Goal: Information Seeking & Learning: Learn about a topic

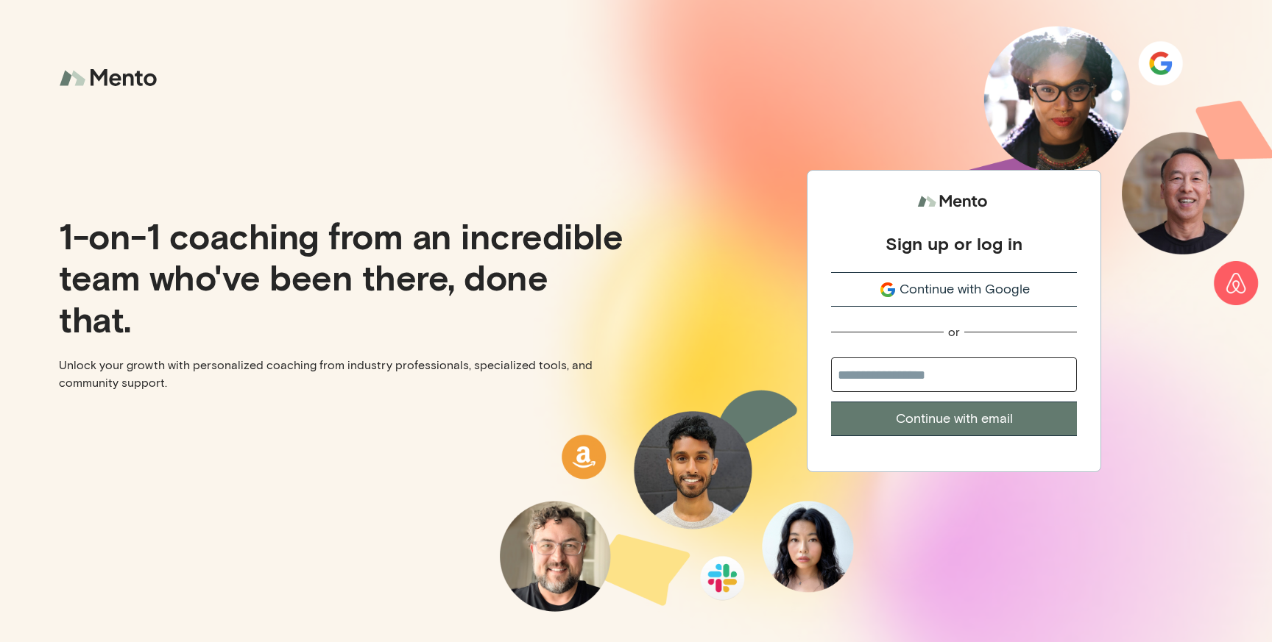
click at [922, 384] on input "email" at bounding box center [954, 375] width 246 height 35
type input "**********"
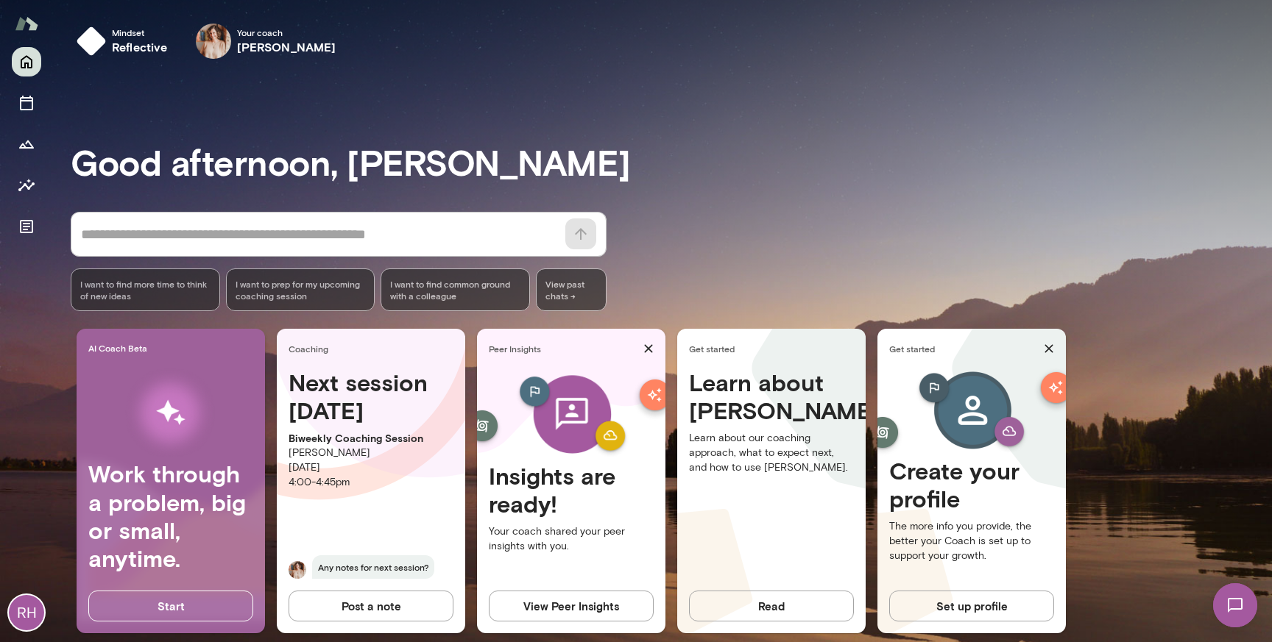
click at [575, 610] on button "View Peer Insights" at bounding box center [571, 606] width 165 height 31
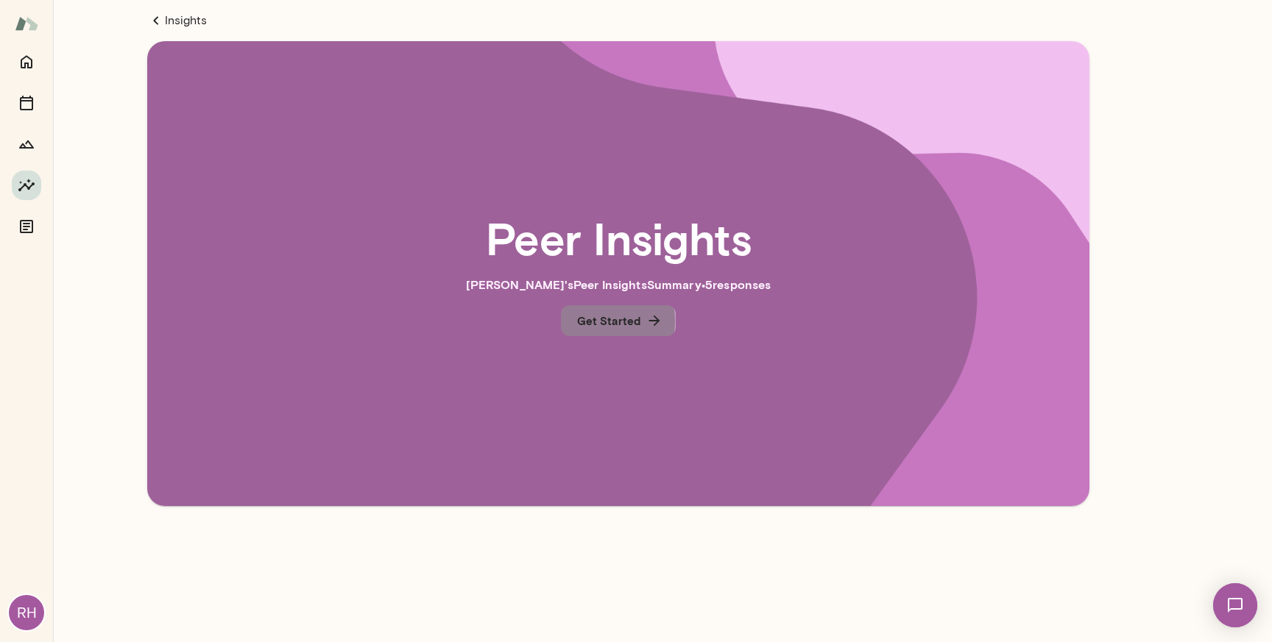
click at [597, 322] on button "Get Started" at bounding box center [618, 320] width 115 height 31
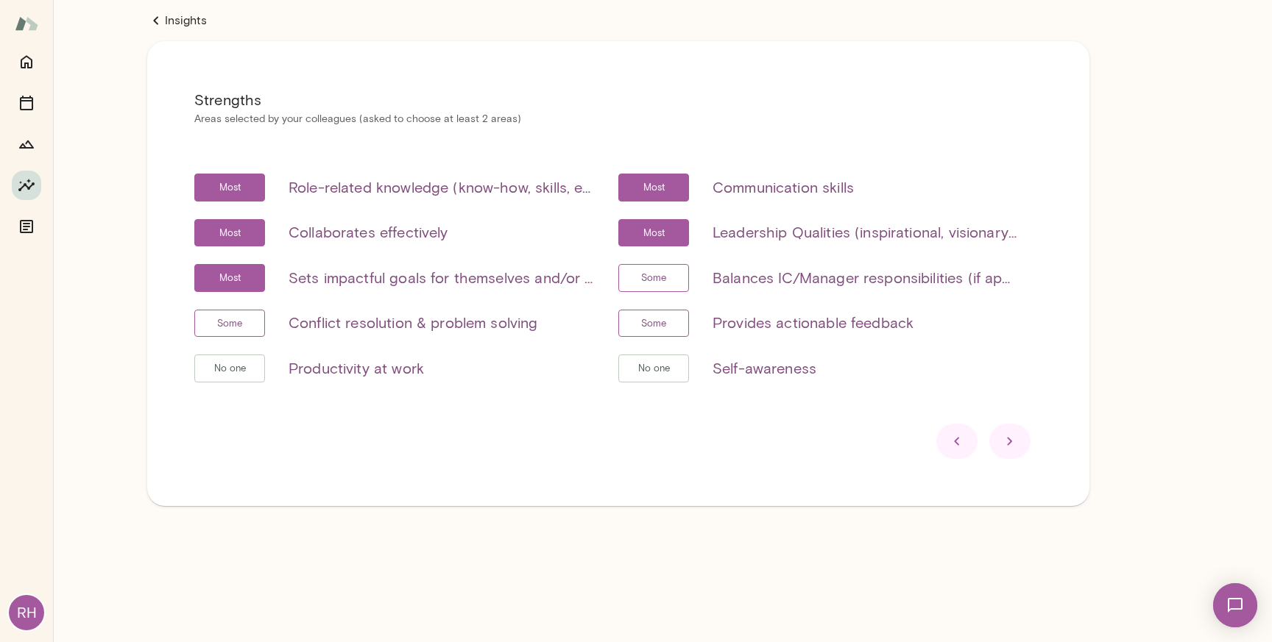
click at [1016, 444] on icon at bounding box center [1010, 442] width 18 height 18
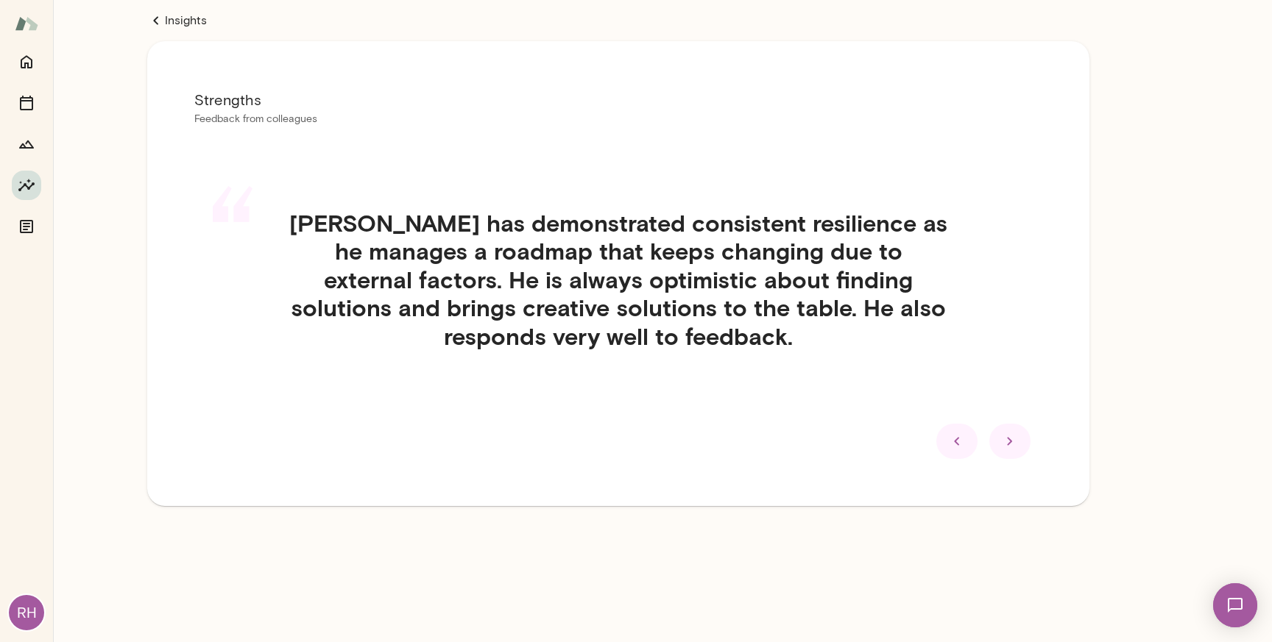
click at [1016, 444] on icon at bounding box center [1010, 442] width 18 height 18
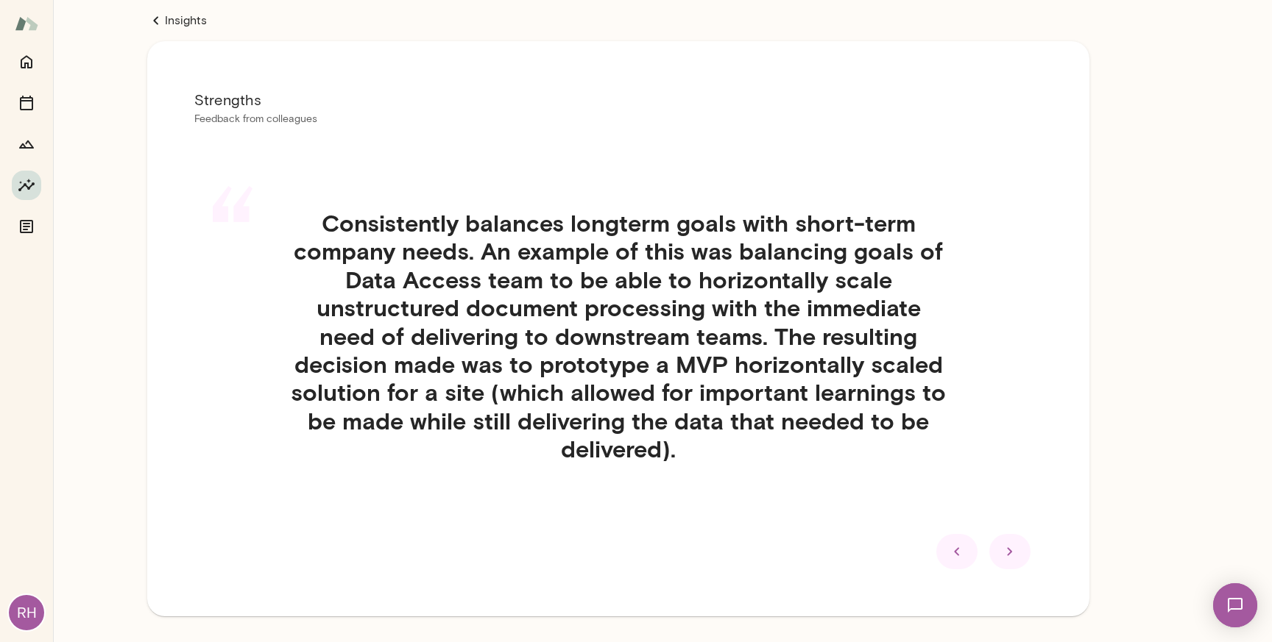
click at [1016, 444] on div "“ Consistently balances longterm goals with short-term company needs. An exampl…" at bounding box center [618, 354] width 848 height 361
click at [942, 547] on div at bounding box center [956, 551] width 41 height 35
